Goal: Task Accomplishment & Management: Manage account settings

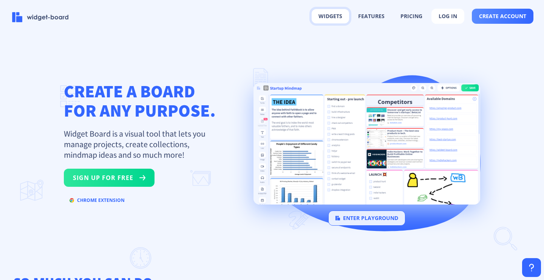
click at [341, 19] on button "widgets" at bounding box center [330, 16] width 37 height 14
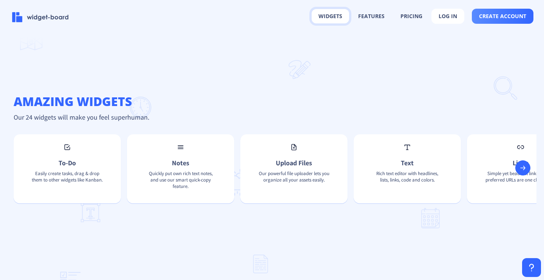
scroll to position [492, 0]
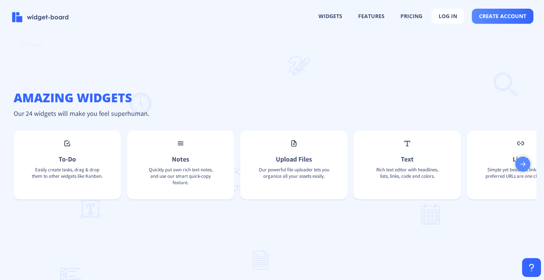
click at [524, 164] on icon at bounding box center [522, 164] width 5 height 5
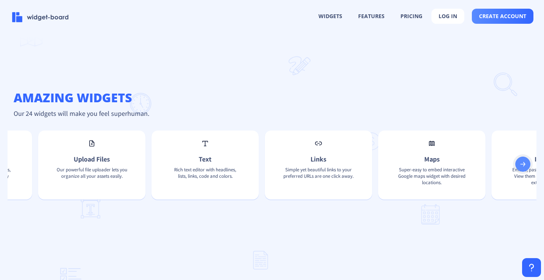
scroll to position [0, 242]
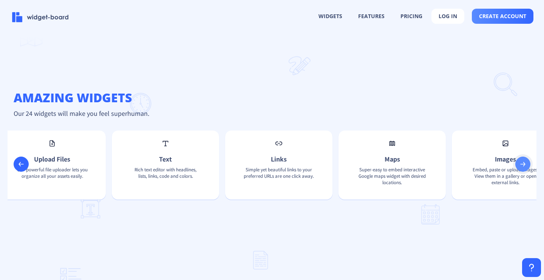
click at [524, 164] on rect at bounding box center [523, 165] width 8 height 8
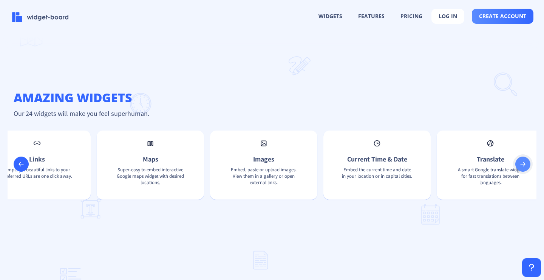
click at [524, 164] on icon at bounding box center [522, 164] width 5 height 5
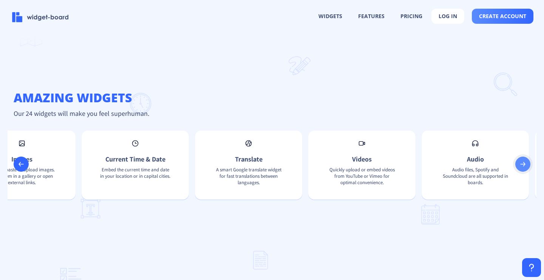
click at [524, 164] on icon at bounding box center [522, 164] width 5 height 5
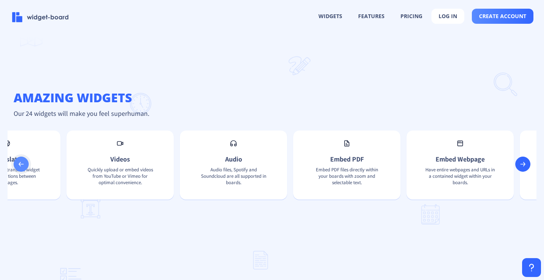
click at [22, 164] on rect at bounding box center [21, 165] width 8 height 8
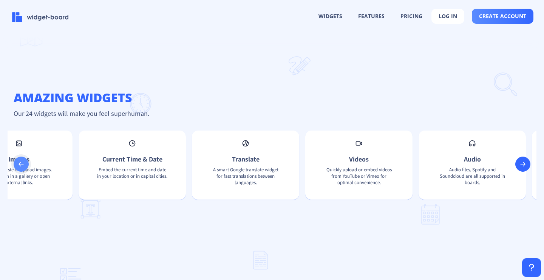
scroll to position [0, 726]
click at [525, 164] on rect at bounding box center [523, 165] width 8 height 8
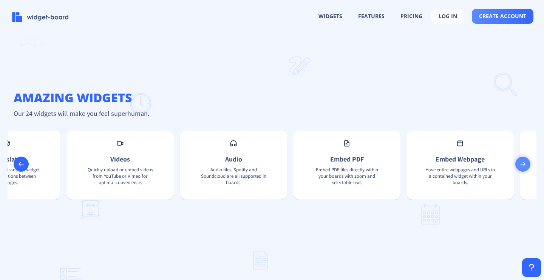
click at [525, 164] on rect at bounding box center [523, 165] width 8 height 8
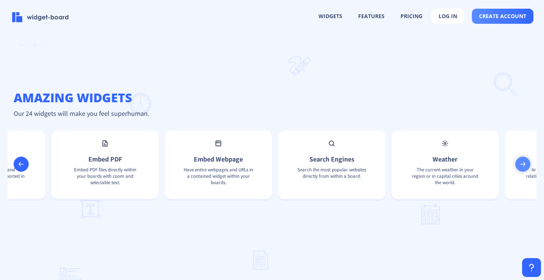
click at [525, 164] on rect at bounding box center [523, 165] width 8 height 8
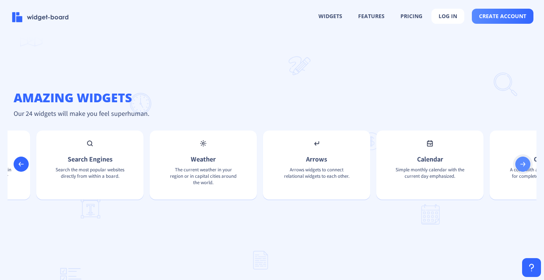
click at [525, 164] on rect at bounding box center [523, 165] width 8 height 8
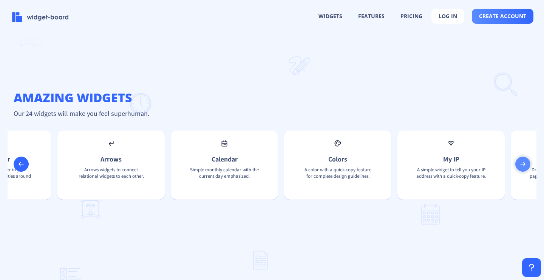
scroll to position [0, 1693]
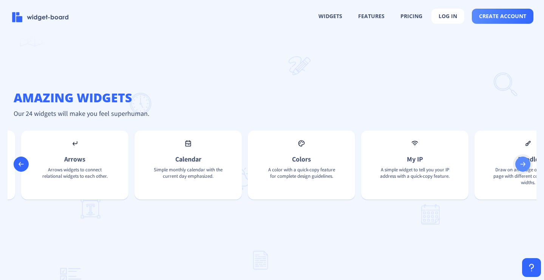
click at [525, 164] on rect at bounding box center [523, 165] width 8 height 8
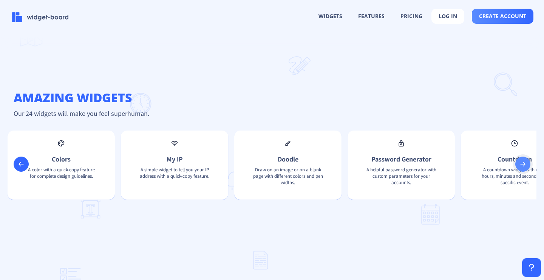
scroll to position [0, 1935]
click at [525, 164] on rect at bounding box center [523, 165] width 8 height 8
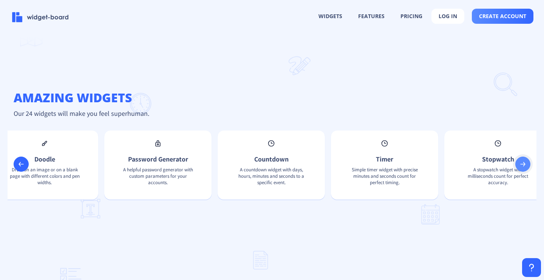
click at [525, 164] on rect at bounding box center [523, 165] width 8 height 8
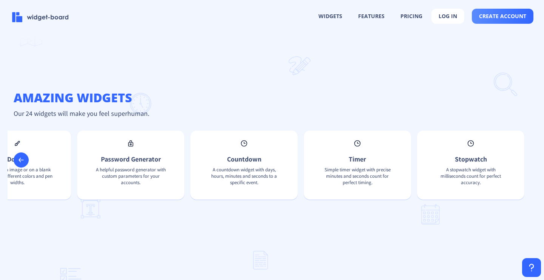
scroll to position [0, 2204]
click at [21, 156] on button at bounding box center [21, 160] width 15 height 15
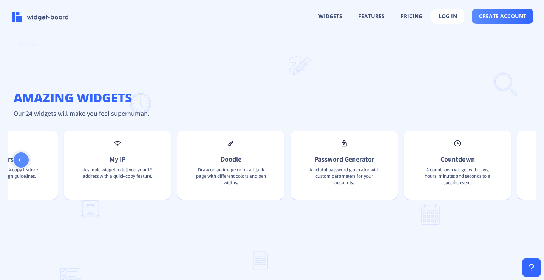
scroll to position [0, 1962]
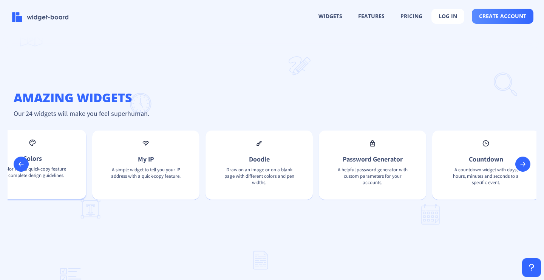
click at [21, 156] on p "Colors" at bounding box center [32, 158] width 83 height 9
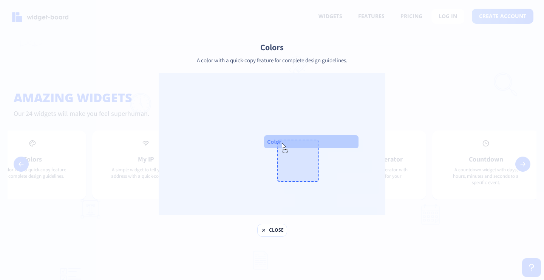
click at [264, 231] on icon at bounding box center [263, 230] width 3 height 3
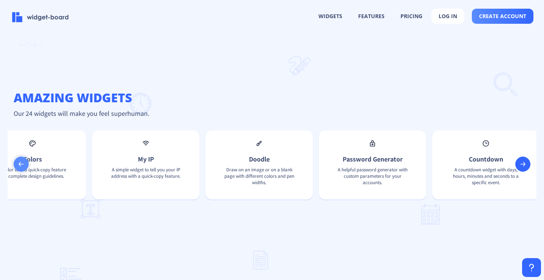
click at [19, 167] on rect at bounding box center [21, 165] width 8 height 8
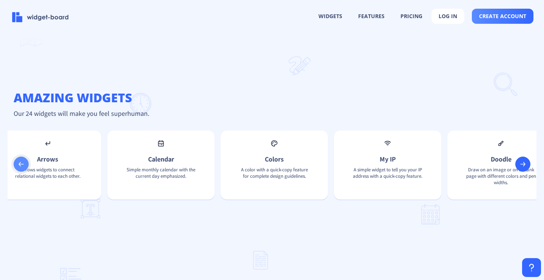
click at [19, 165] on rect at bounding box center [21, 165] width 8 height 8
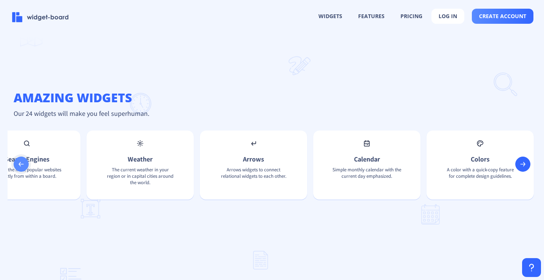
scroll to position [0, 1479]
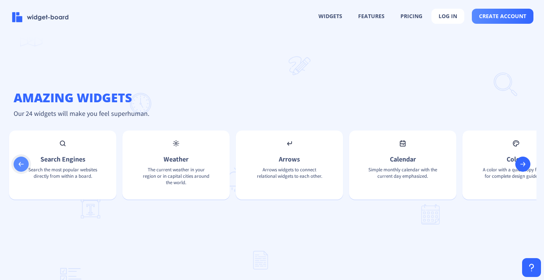
click at [18, 165] on rect at bounding box center [21, 165] width 8 height 8
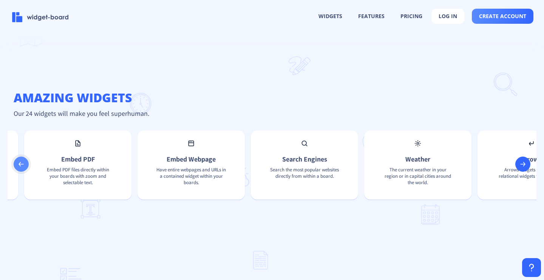
click at [19, 165] on rect at bounding box center [21, 165] width 8 height 8
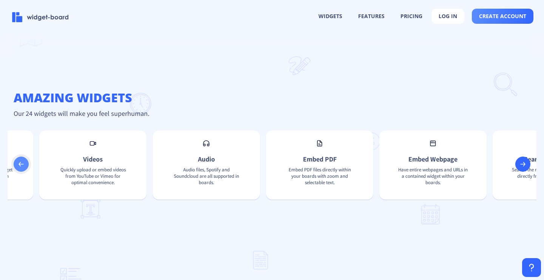
click at [19, 165] on rect at bounding box center [21, 165] width 8 height 8
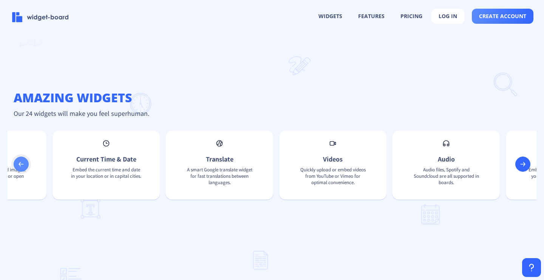
scroll to position [0, 753]
click at [187, 158] on p "Translate" at bounding box center [221, 158] width 83 height 9
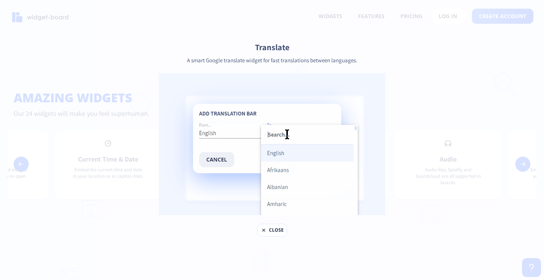
click at [264, 232] on rect at bounding box center [264, 231] width 6 height 6
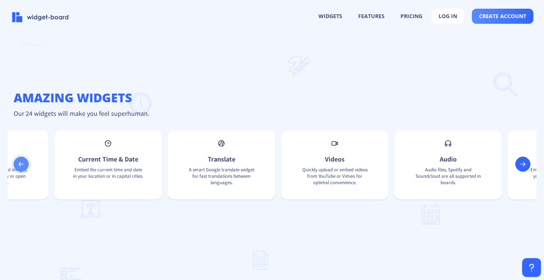
click at [21, 165] on rect at bounding box center [21, 165] width 8 height 8
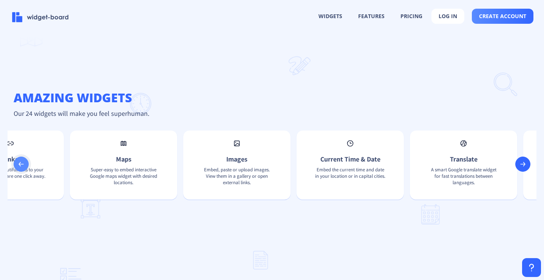
click at [22, 165] on icon at bounding box center [21, 164] width 5 height 5
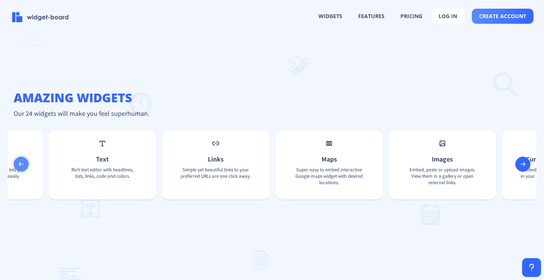
scroll to position [0, 269]
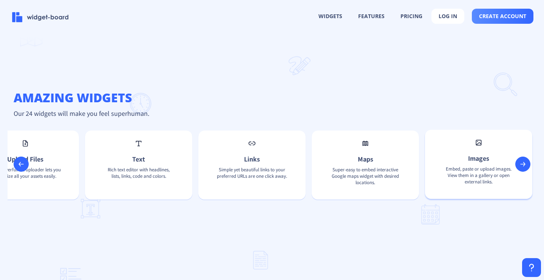
click at [472, 169] on p "Embed, paste or upload images. View them in a gallery or open external links." at bounding box center [478, 177] width 83 height 23
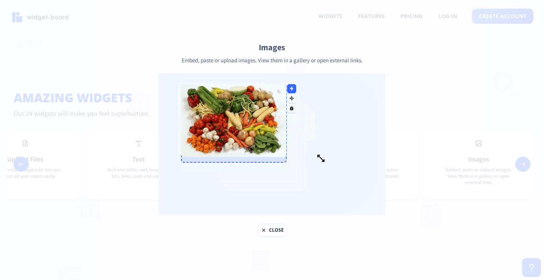
click at [269, 232] on button "close" at bounding box center [272, 230] width 30 height 13
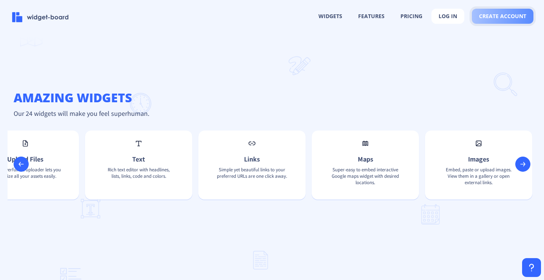
click at [489, 17] on span "create account" at bounding box center [502, 16] width 47 height 6
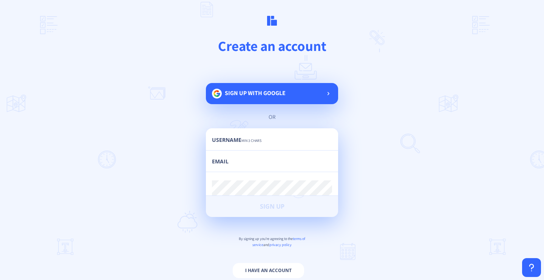
click at [349, 113] on main "Create an account Sign up with google or Username min 3 chars Email Password mi…" at bounding box center [272, 140] width 544 height 280
click at [376, 67] on main "Create an account Sign up with google or Username min 3 chars Email Password mi…" at bounding box center [272, 140] width 544 height 280
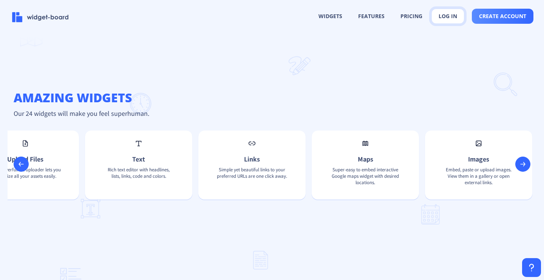
click at [447, 15] on button "log in" at bounding box center [448, 16] width 33 height 15
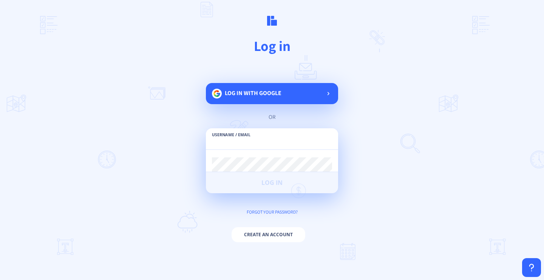
click at [330, 142] on input "text" at bounding box center [272, 143] width 120 height 14
drag, startPoint x: 215, startPoint y: 144, endPoint x: 233, endPoint y: 143, distance: 17.8
click at [233, 143] on input "text" at bounding box center [272, 143] width 120 height 14
type input "[EMAIL_ADDRESS][DOMAIN_NAME]"
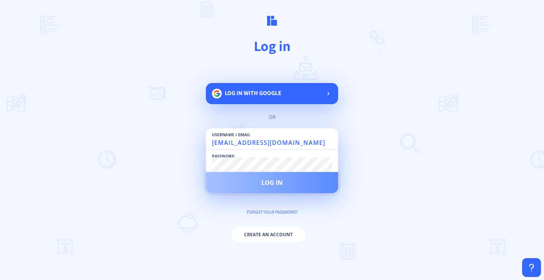
click at [226, 185] on button "Log in" at bounding box center [272, 182] width 132 height 21
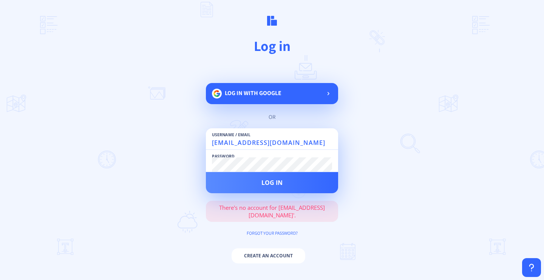
drag, startPoint x: 284, startPoint y: 146, endPoint x: 211, endPoint y: 155, distance: 73.1
click at [211, 155] on div "Username / Email [EMAIL_ADDRESS][DOMAIN_NAME] Password Log in" at bounding box center [272, 161] width 132 height 65
click at [326, 145] on input "[EMAIL_ADDRESS][DOMAIN_NAME]" at bounding box center [272, 143] width 120 height 14
click at [223, 99] on div "Log in with google" at bounding box center [272, 93] width 132 height 21
